Goal: Task Accomplishment & Management: Manage account settings

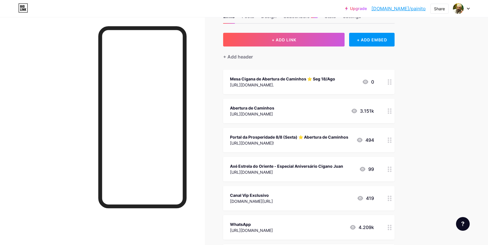
scroll to position [21, 0]
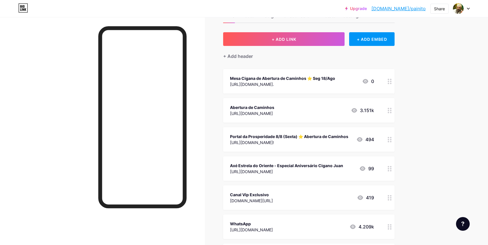
click at [330, 84] on div "[URL][DOMAIN_NAME]." at bounding box center [282, 84] width 105 height 6
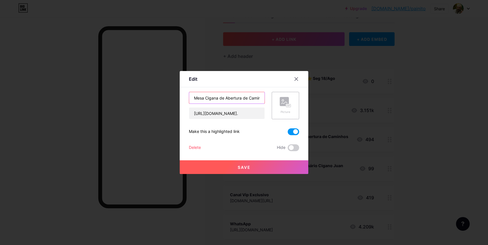
click at [231, 99] on input "Mesa Cigana de Abertura de Caminhos ⭐️ Seg 18/Ago" at bounding box center [226, 97] width 75 height 11
drag, startPoint x: 223, startPoint y: 99, endPoint x: 282, endPoint y: 98, distance: 59.1
click at [315, 100] on div "Edit Content YouTube Play YouTube video without leaving your page. ADD Vimeo Pl…" at bounding box center [244, 122] width 488 height 245
click at [237, 98] on input "Mesa Cigana de Abertura de Caminhos ⭐️ Seg 18/Ago" at bounding box center [226, 97] width 75 height 11
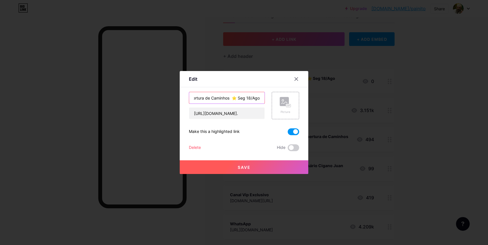
drag, startPoint x: 237, startPoint y: 98, endPoint x: 233, endPoint y: 98, distance: 3.7
click at [233, 98] on input "Mesa Cigana de Abertura de Caminhos ⭐️ Seg 18/Ago" at bounding box center [226, 97] width 75 height 11
click at [229, 98] on input "Mesa Cigana de Abertura de Caminhos ⭐️ Seg 18/Ago" at bounding box center [226, 97] width 75 height 11
paste input "⭐️"
click at [230, 99] on input "Mesa Cigana de Abertura de Caminhos⭐️ ⭐️ Seg 18/Ago" at bounding box center [226, 97] width 75 height 11
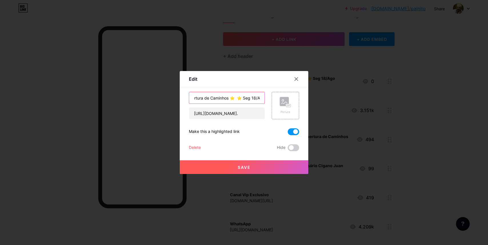
click at [236, 98] on input "Mesa Cigana de Abertura de Caminhos ⭐️ ⭐️ Seg 18/Ago" at bounding box center [226, 97] width 75 height 11
click at [263, 98] on input "Mesa Cigana de Abertura de Caminhos ⭐️ Exú 7 Encruzilhada ⭐️ Seg 18/Ago" at bounding box center [226, 97] width 75 height 11
click at [235, 99] on input "Mesa Cigana de Abertura de Caminhos ⭐️ Exú 7 Encruzilhada ⭐️ Seg 18/Ago" at bounding box center [226, 97] width 75 height 11
click at [233, 99] on input "Mesa Cigana de Abertura de Caminhos ⭐️ Exú 7 Encruzilhada ⭐️ Seg 18/Ago" at bounding box center [226, 97] width 75 height 11
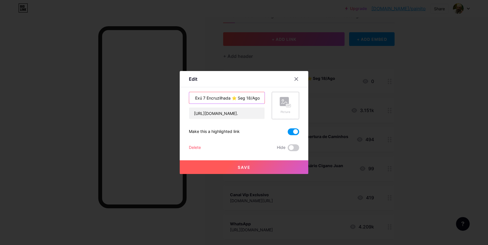
scroll to position [0, 81]
click at [230, 97] on input "Mesa Cigana de Abertura de Caminhos ⭐️ Exú 7 Encruzilhada ⭐️ Seg 18/Ago" at bounding box center [226, 97] width 75 height 11
click at [205, 99] on input "Mesa Cigana de Abertura de Caminhos ⭐️ Exú 7 Encruzilhadas ⭐️ Seg 18/Ago" at bounding box center [226, 97] width 75 height 11
drag, startPoint x: 203, startPoint y: 99, endPoint x: 184, endPoint y: 96, distance: 19.1
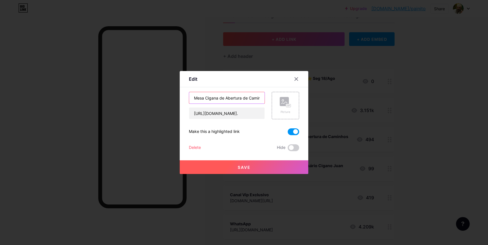
click at [180, 97] on div "Edit Content YouTube Play YouTube video without leaving your page. ADD Vimeo Pl…" at bounding box center [244, 122] width 129 height 103
type input "Mesa Cigana de Abertura de Caminhos ⭐️ Exú 7 Encruzilhadas ⭐️ Seg 18/Ago"
click at [249, 168] on span "Save" at bounding box center [244, 167] width 13 height 5
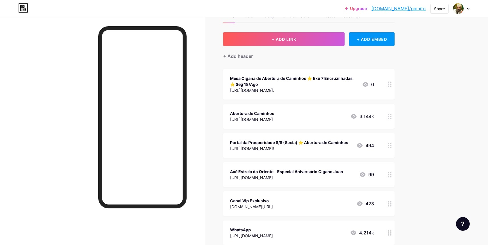
click at [332, 85] on div "Mesa Cigana de Abertura de Caminhos ⭐️ Exú 7 Encruzilhadas ⭐️ Seg 18/Ago" at bounding box center [293, 81] width 127 height 12
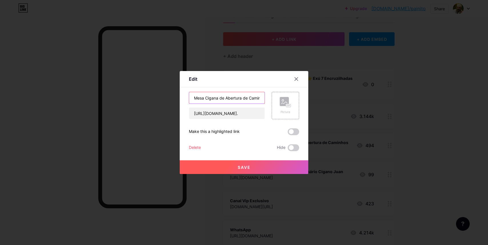
click at [220, 99] on input "Mesa Cigana de Abertura de Caminhos ⭐️ Exú 7 Encruzilhadas ⭐️ Seg 18/Ago" at bounding box center [226, 97] width 75 height 11
drag, startPoint x: 226, startPoint y: 97, endPoint x: 368, endPoint y: 107, distance: 142.0
click at [226, 97] on input "Mesa Cigana de Abertura de Caminhos ⭐️ Exú 7 Encruzilhadas ⭐️ Seg 18/Ago" at bounding box center [226, 97] width 75 height 11
type input "Abertura de Caminhos ⭐️ Exú 7 Encruzilhadas ⭐️ Seg 18/Ago"
click at [253, 165] on button "Save" at bounding box center [244, 168] width 129 height 14
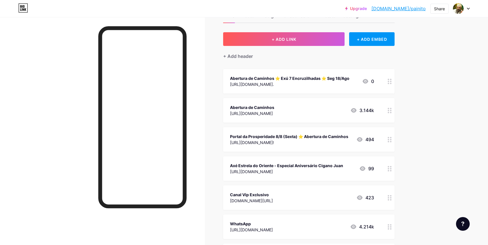
click at [446, 81] on div "Upgrade [DOMAIN_NAME]/painit... [DOMAIN_NAME]/painito Share Switch accounts Pai…" at bounding box center [244, 229] width 488 height 500
